Goal: Information Seeking & Learning: Understand process/instructions

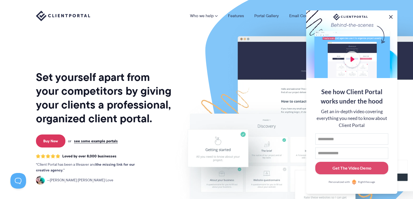
click at [389, 14] on button at bounding box center [391, 17] width 6 height 6
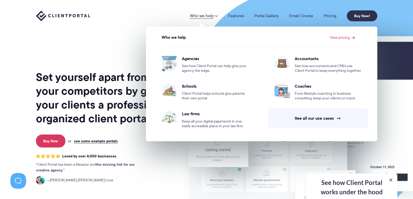
click at [112, 44] on div "Set yourself apart from your competitors by giving your clients a professional,…" at bounding box center [104, 129] width 137 height 250
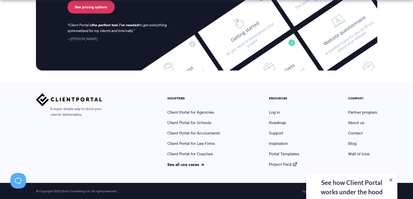
scroll to position [2196, 0]
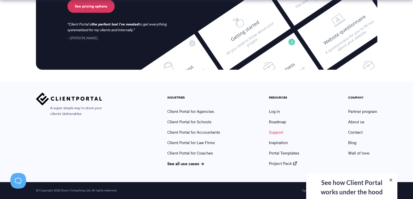
click at [275, 132] on link "Support" at bounding box center [276, 133] width 14 height 6
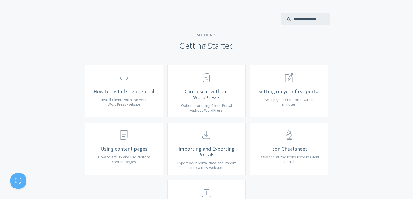
scroll to position [160, 0]
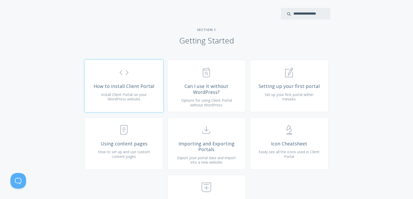
click at [124, 89] on span "How to install Client Portal" at bounding box center [124, 86] width 62 height 6
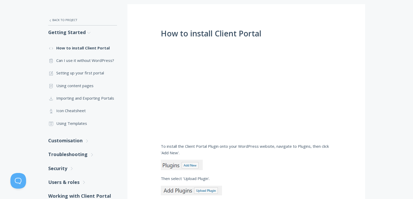
scroll to position [85, 0]
